Goal: Register for event/course

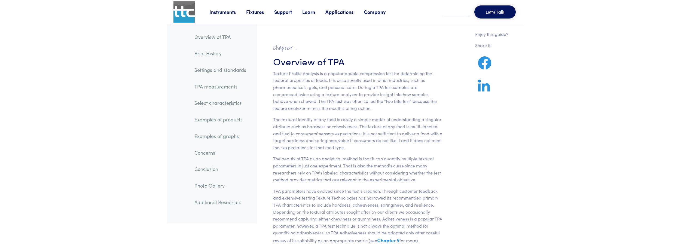
click at [311, 14] on link "Learn" at bounding box center [313, 11] width 23 height 7
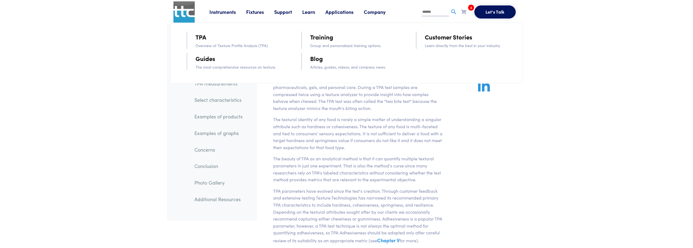
click at [322, 41] on link "Training" at bounding box center [321, 37] width 23 height 10
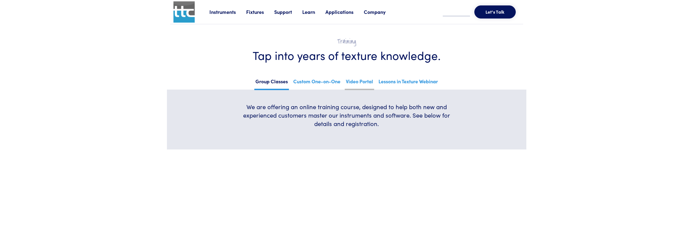
click at [368, 84] on link "Video Portal" at bounding box center [359, 83] width 29 height 13
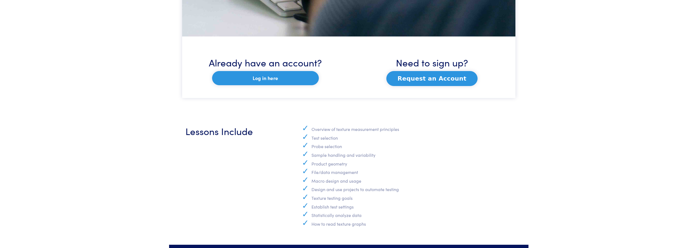
scroll to position [327, 0]
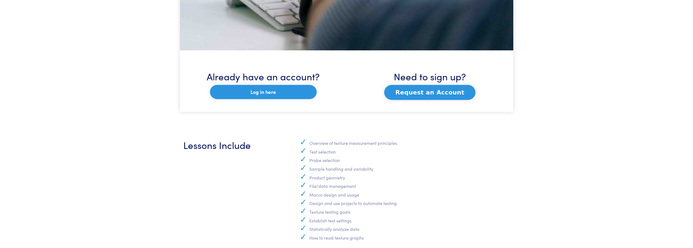
click at [441, 92] on button "Request an Account" at bounding box center [429, 92] width 91 height 15
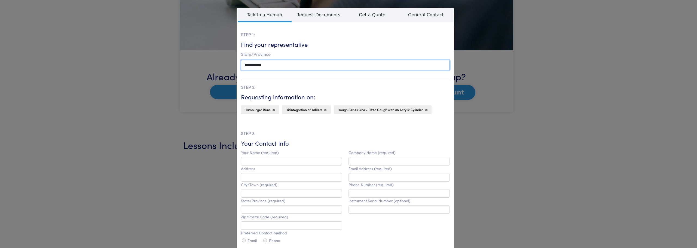
click at [258, 66] on select "**********" at bounding box center [345, 65] width 209 height 10
select select "**"
click at [241, 60] on select "**********" at bounding box center [345, 65] width 209 height 10
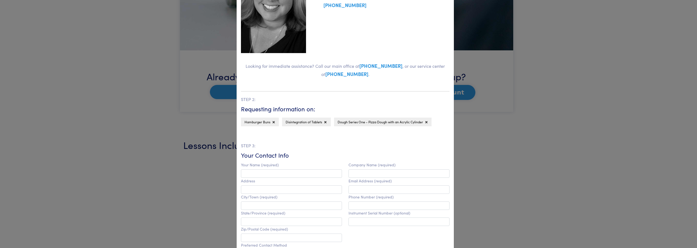
scroll to position [136, 0]
click at [273, 121] on icon at bounding box center [274, 121] width 2 height 3
click at [283, 122] on icon at bounding box center [284, 121] width 2 height 3
click at [332, 121] on icon at bounding box center [333, 121] width 2 height 3
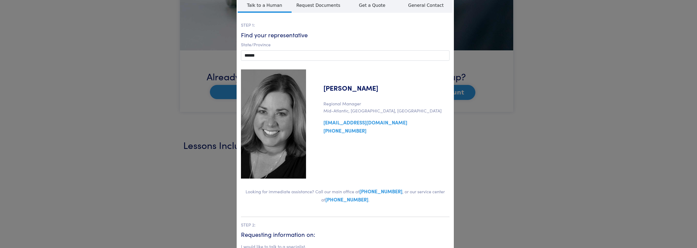
scroll to position [0, 0]
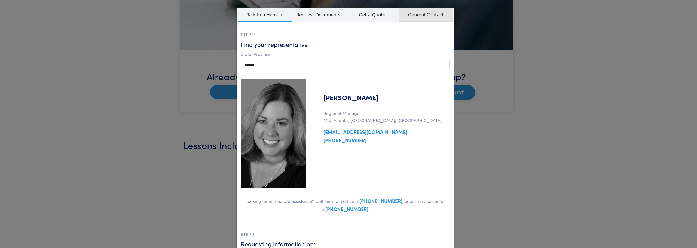
click at [425, 16] on span "General Contact" at bounding box center [426, 15] width 54 height 14
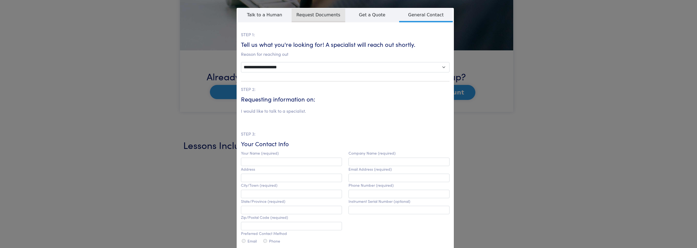
click at [321, 15] on span "Request Documents" at bounding box center [319, 15] width 54 height 14
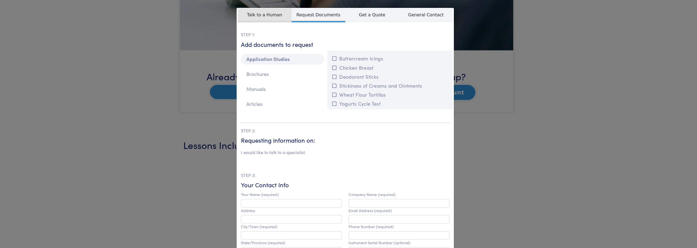
click at [269, 16] on span "Talk to a Human" at bounding box center [265, 15] width 54 height 14
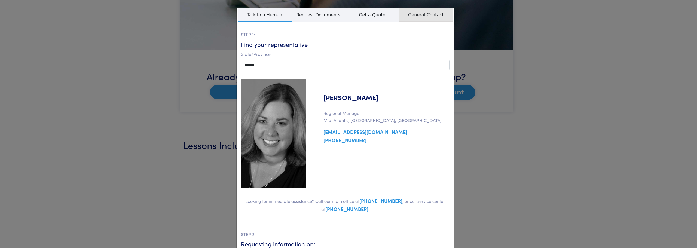
click at [424, 13] on span "General Contact" at bounding box center [426, 15] width 54 height 14
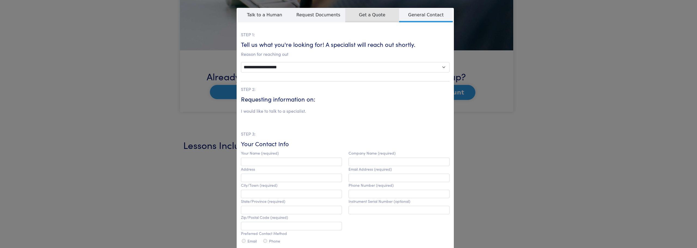
click at [369, 19] on span "Get a Quote" at bounding box center [372, 15] width 54 height 14
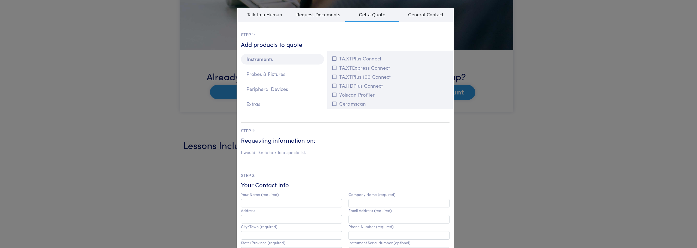
click at [526, 43] on div "**********" at bounding box center [348, 124] width 697 height 248
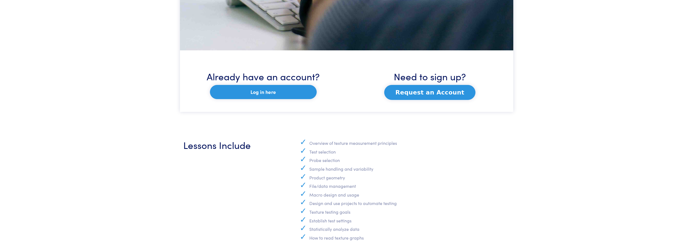
click at [442, 98] on button "Request an Account" at bounding box center [429, 92] width 91 height 15
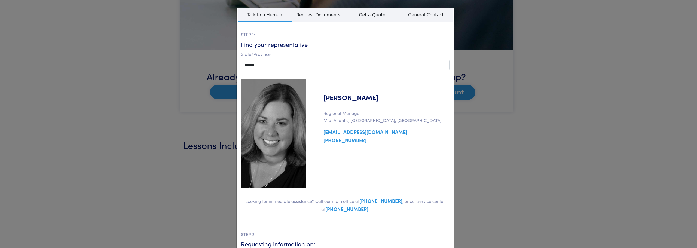
click at [560, 48] on div "**********" at bounding box center [348, 124] width 697 height 248
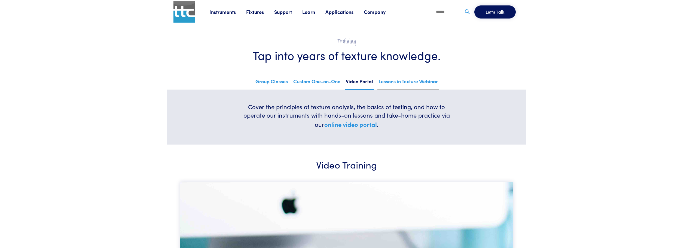
click at [430, 86] on link "Lessons in Texture Webinar" at bounding box center [409, 83] width 62 height 13
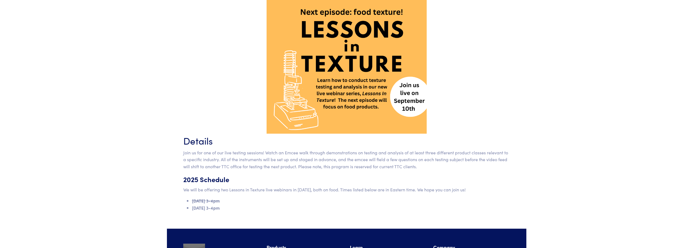
scroll to position [163, 0]
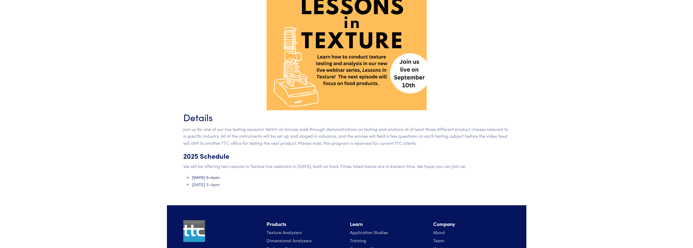
click at [422, 144] on p "Join us for one of our live testing sessions! Watch an Emcee walk through demon…" at bounding box center [346, 136] width 327 height 21
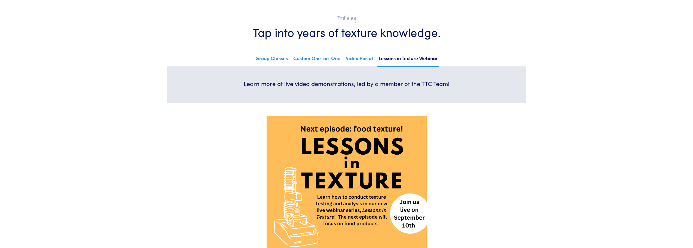
scroll to position [0, 0]
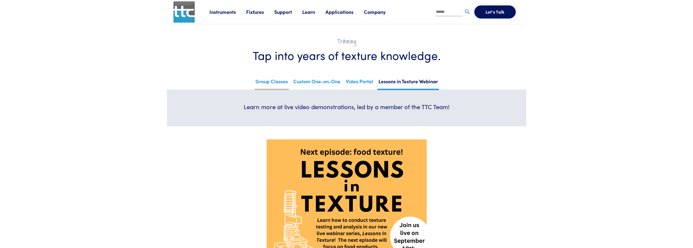
click at [272, 84] on link "Group Classes" at bounding box center [271, 83] width 35 height 13
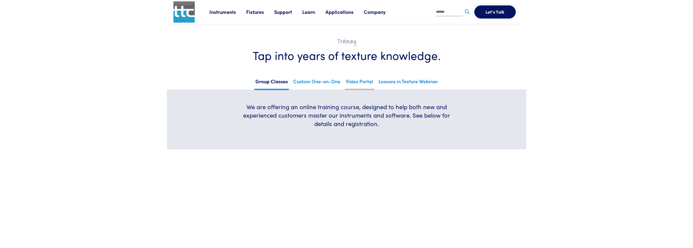
click at [362, 82] on link "Video Portal" at bounding box center [359, 83] width 29 height 13
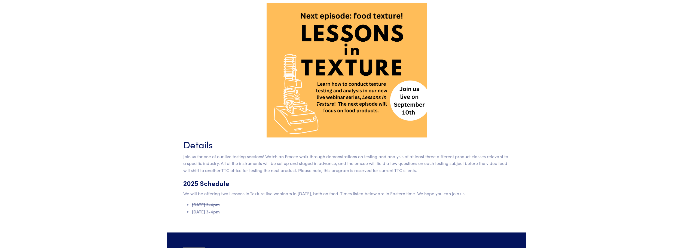
scroll to position [242, 0]
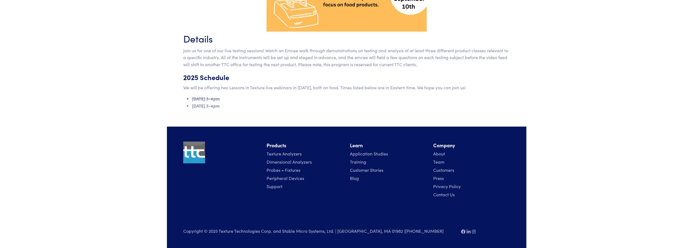
click at [201, 105] on li "[DATE] 3-4pm" at bounding box center [351, 105] width 318 height 7
click at [233, 109] on li "September 10, 2025, 3-4pm" at bounding box center [351, 105] width 318 height 7
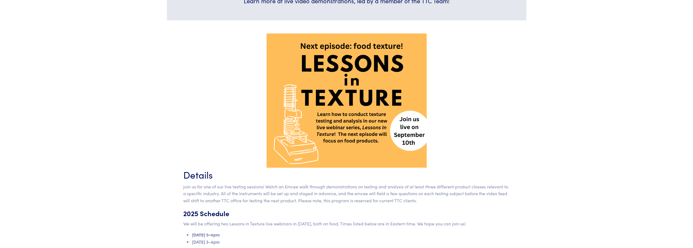
click at [133, 80] on body "Instruments Texture Analyzers Measure any physical product characteristic. TA.X…" at bounding box center [346, 139] width 693 height 490
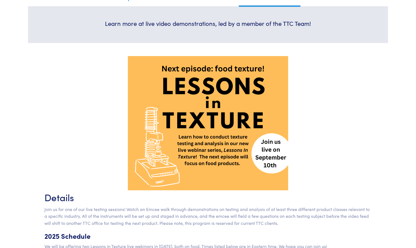
scroll to position [0, 0]
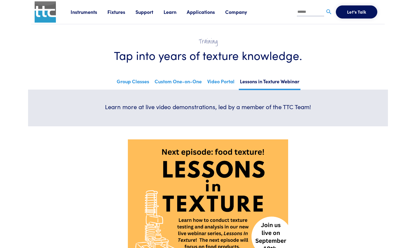
click at [173, 13] on link "Learn" at bounding box center [174, 11] width 23 height 7
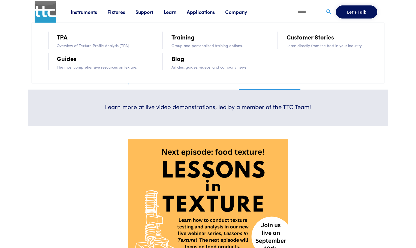
click at [181, 37] on link "Training" at bounding box center [182, 37] width 23 height 10
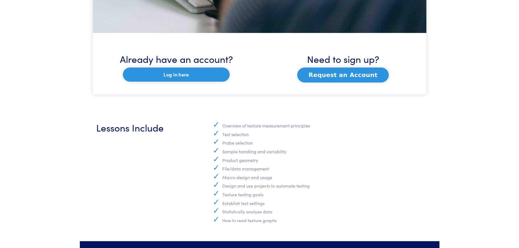
scroll to position [354, 0]
